Goal: Entertainment & Leisure: Consume media (video, audio)

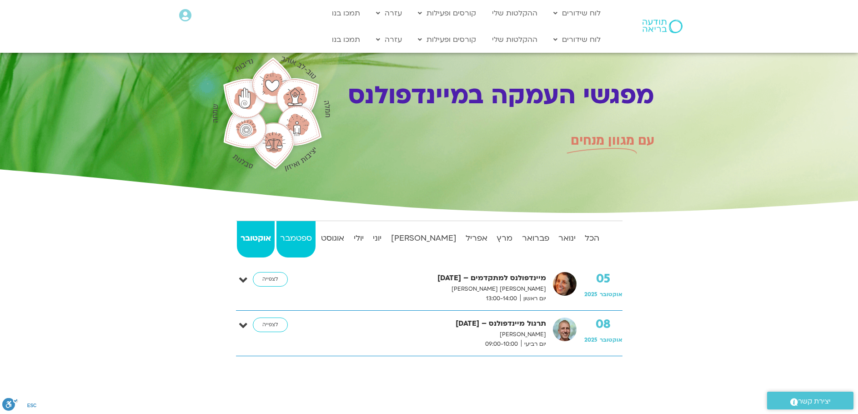
click at [316, 242] on strong "ספטמבר" at bounding box center [296, 239] width 39 height 14
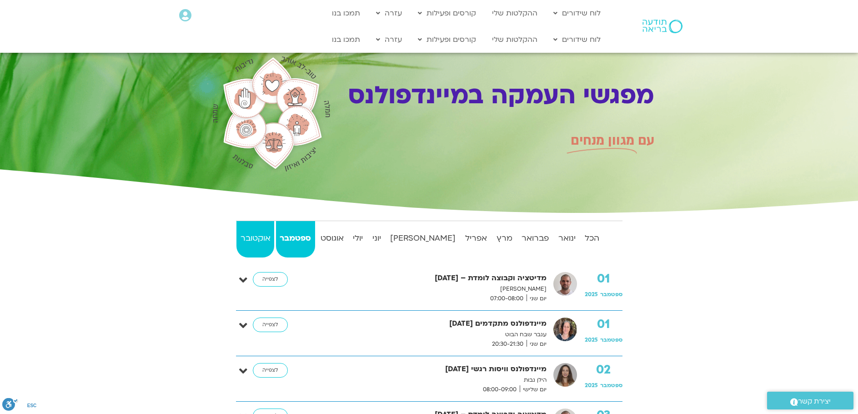
click at [262, 240] on strong "אוקטובר" at bounding box center [256, 239] width 38 height 14
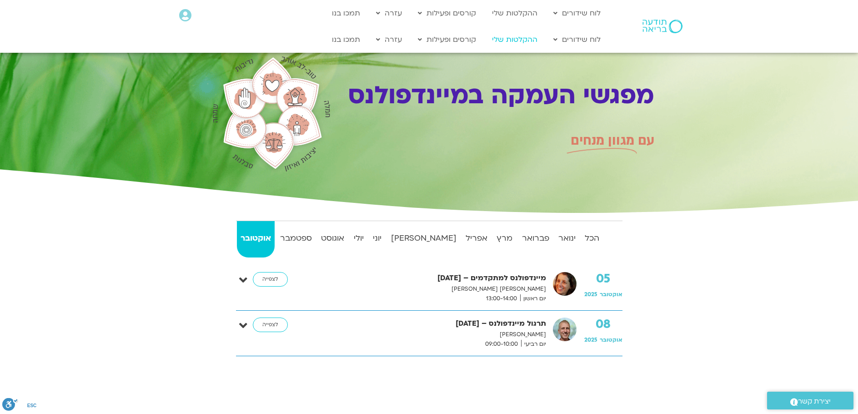
click at [527, 40] on link "ההקלטות שלי" at bounding box center [515, 39] width 55 height 17
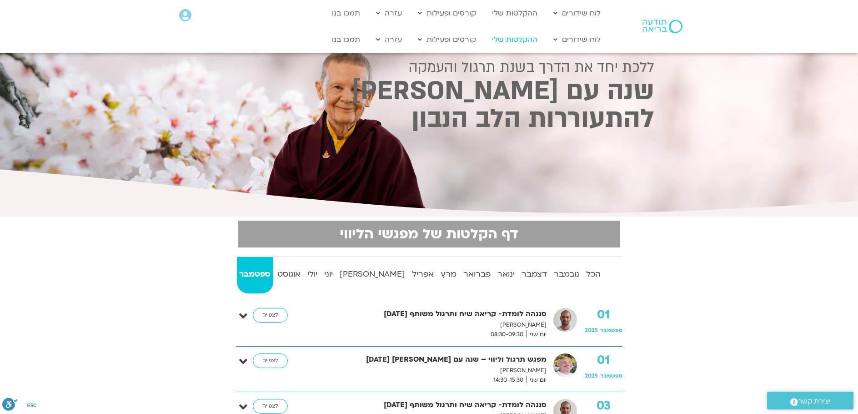
click at [506, 40] on link "ההקלטות שלי" at bounding box center [515, 39] width 55 height 17
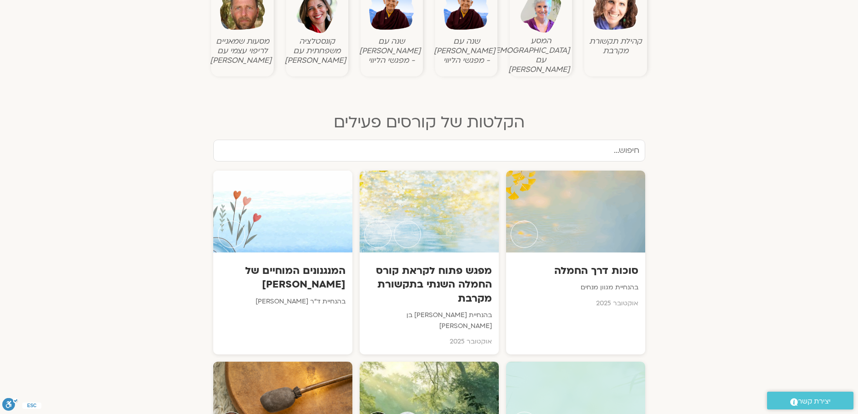
scroll to position [409, 0]
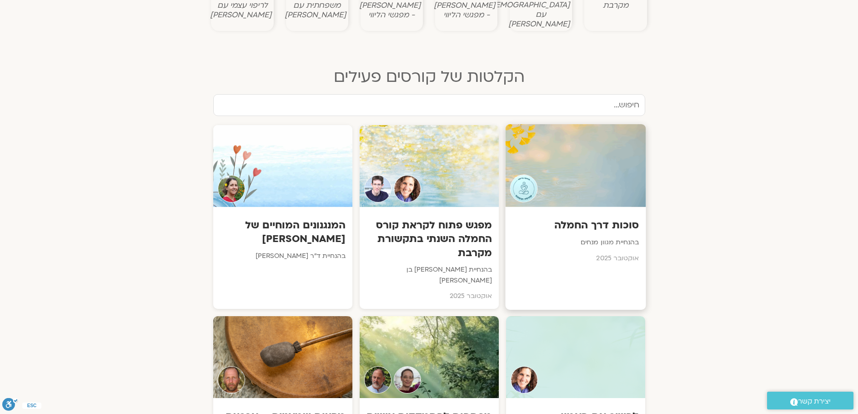
click at [628, 218] on h3 "סוכות דרך החמלה" at bounding box center [575, 225] width 127 height 14
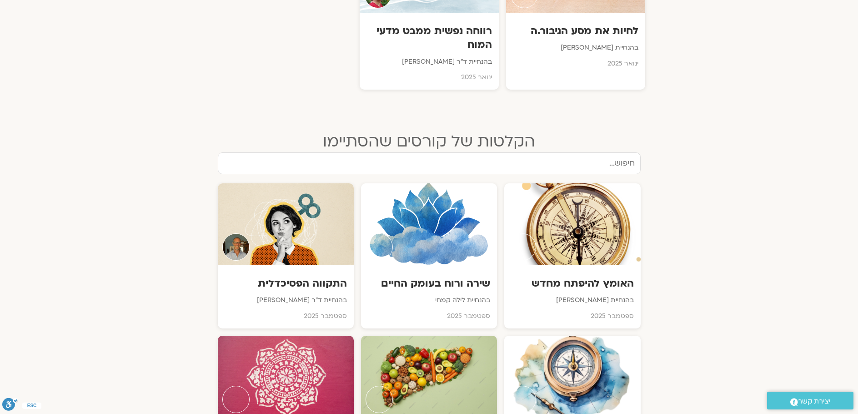
scroll to position [1183, 0]
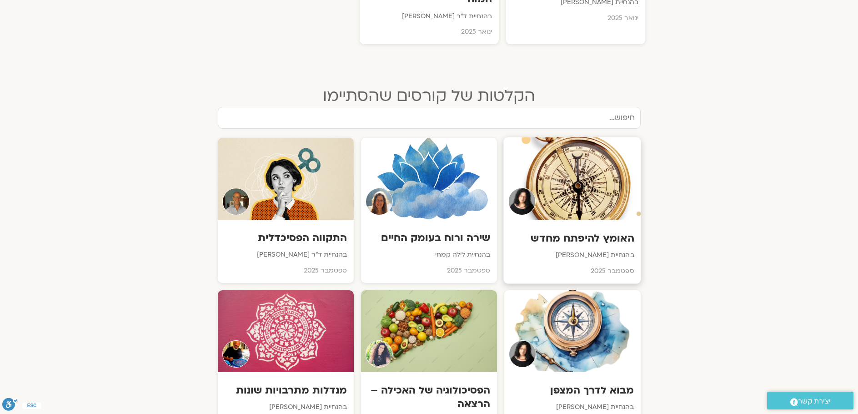
click at [569, 137] on div at bounding box center [572, 178] width 137 height 83
click at [437, 174] on div at bounding box center [428, 178] width 137 height 83
